Goal: Navigation & Orientation: Understand site structure

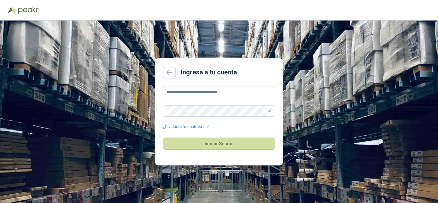
type input "**********"
click at [163, 138] on button "Iniciar Sesión" at bounding box center [219, 144] width 112 height 12
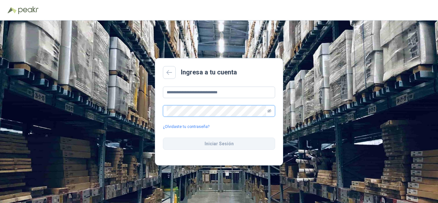
click at [269, 110] on icon "eye-invisible" at bounding box center [269, 110] width 4 height 3
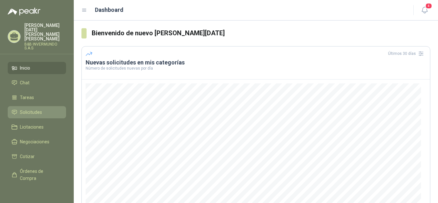
click at [35, 109] on span "Solicitudes" at bounding box center [31, 112] width 22 height 7
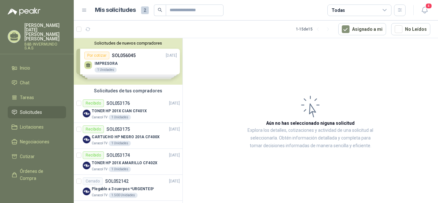
click at [142, 63] on div "Solicitudes de nuevos compradores Por cotizar SOL056045 [DATE] IMPRESORA 1 Unid…" at bounding box center [128, 61] width 109 height 46
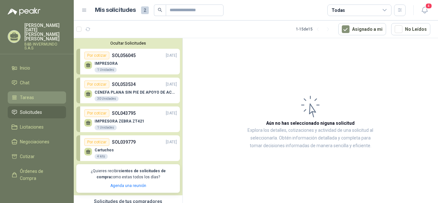
click at [27, 94] on span "Tareas" at bounding box center [27, 97] width 14 height 7
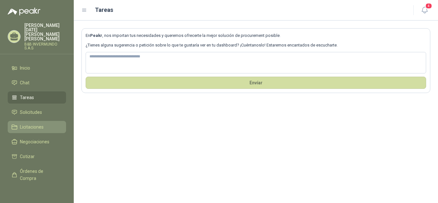
click at [43, 121] on link "Licitaciones" at bounding box center [37, 127] width 58 height 12
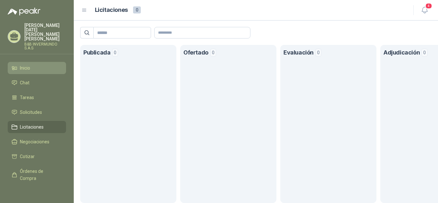
click at [34, 64] on li "Inicio" at bounding box center [37, 67] width 51 height 7
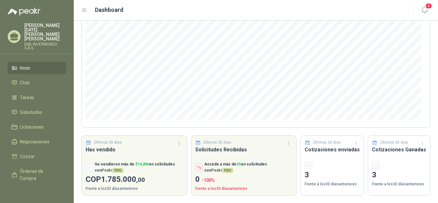
scroll to position [86, 0]
click at [14, 36] on icon at bounding box center [14, 37] width 10 height 10
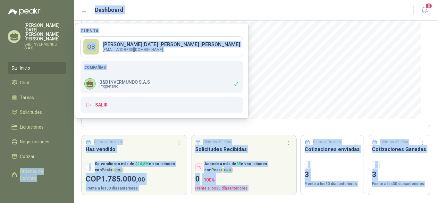
drag, startPoint x: 72, startPoint y: 94, endPoint x: 68, endPoint y: 158, distance: 63.9
click at [68, 158] on body "[PERSON_NAME][DATE] B&B INVERMUNDO S.A.S Inicio Chat Tareas Solicitudes Licitac…" at bounding box center [219, 101] width 438 height 203
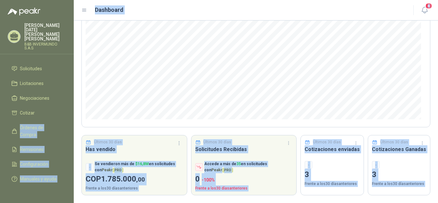
scroll to position [46, 0]
click at [33, 175] on span "Manuales y ayuda" at bounding box center [38, 178] width 37 height 7
